Goal: Information Seeking & Learning: Learn about a topic

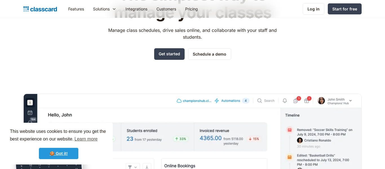
click at [57, 158] on link "🍪 Got it!" at bounding box center [58, 153] width 39 height 11
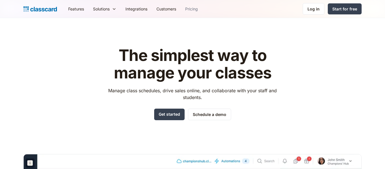
click at [193, 11] on link "Pricing" at bounding box center [192, 9] width 22 height 13
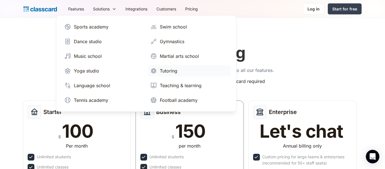
click at [170, 70] on div "Tutoring" at bounding box center [168, 70] width 17 height 7
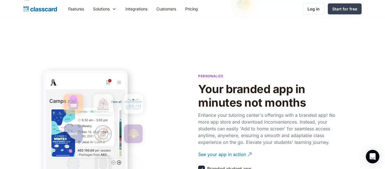
scroll to position [1039, 0]
